Goal: Check status

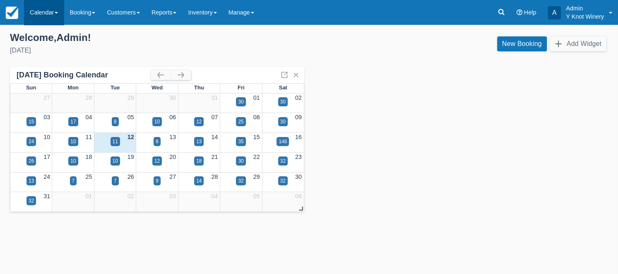
click at [55, 12] on link "Calendar" at bounding box center [44, 12] width 40 height 25
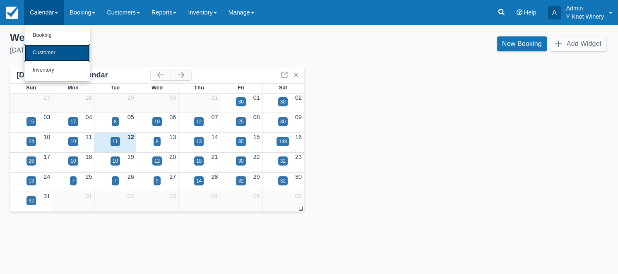
click at [50, 54] on link "Customer" at bounding box center [56, 52] width 65 height 17
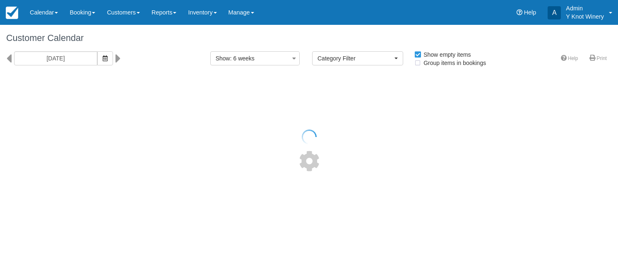
select select
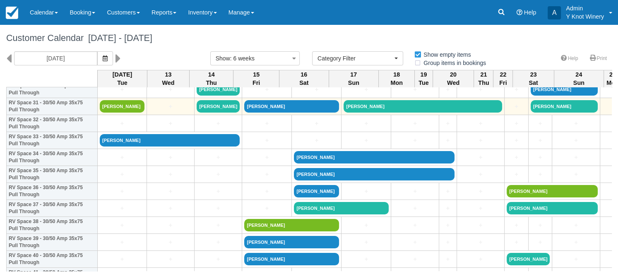
scroll to position [538, 0]
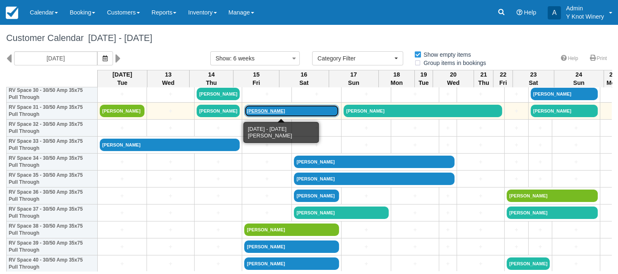
click at [250, 111] on link "[PERSON_NAME]" at bounding box center [291, 111] width 95 height 12
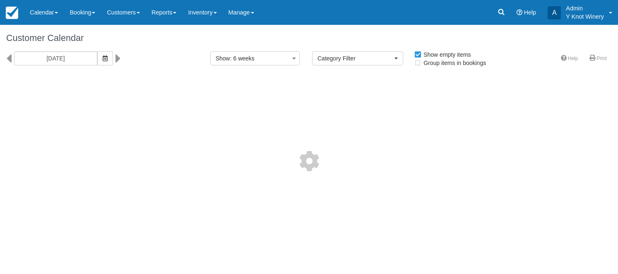
select select
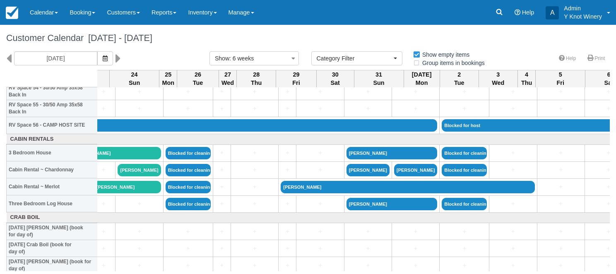
scroll to position [948, 0]
